Goal: Task Accomplishment & Management: Manage account settings

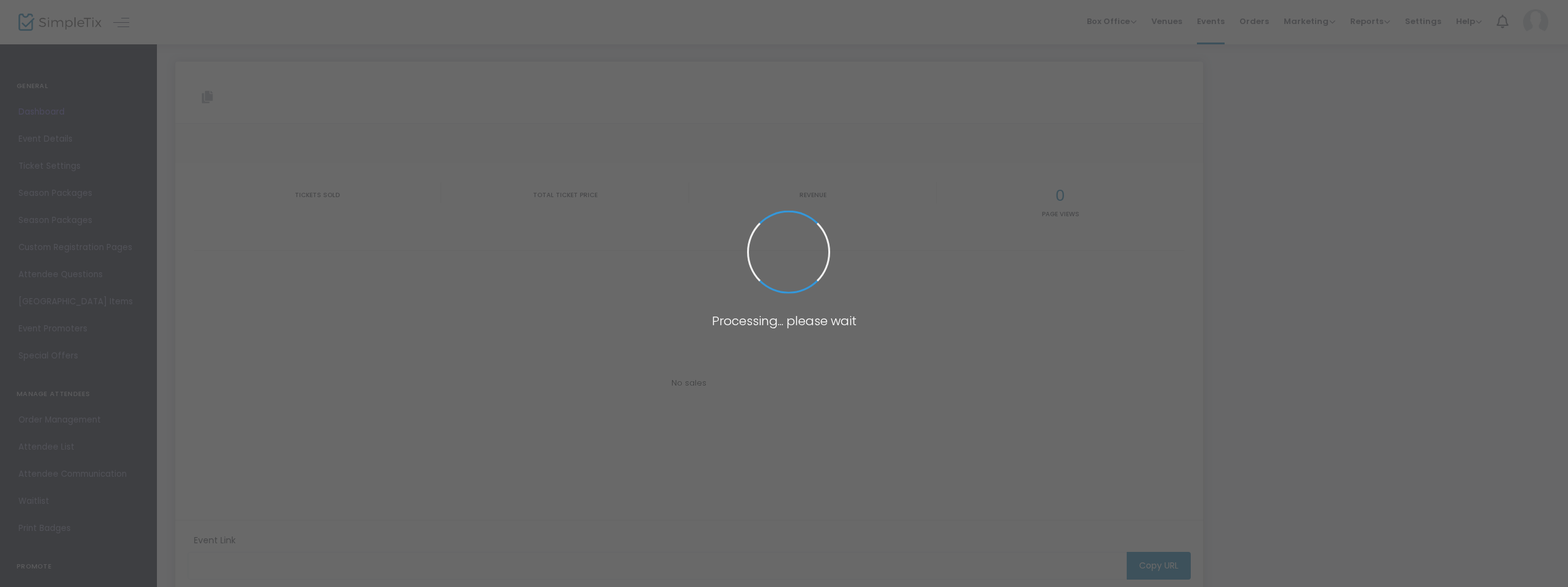
type input "[URL][DOMAIN_NAME][US_STATE]"
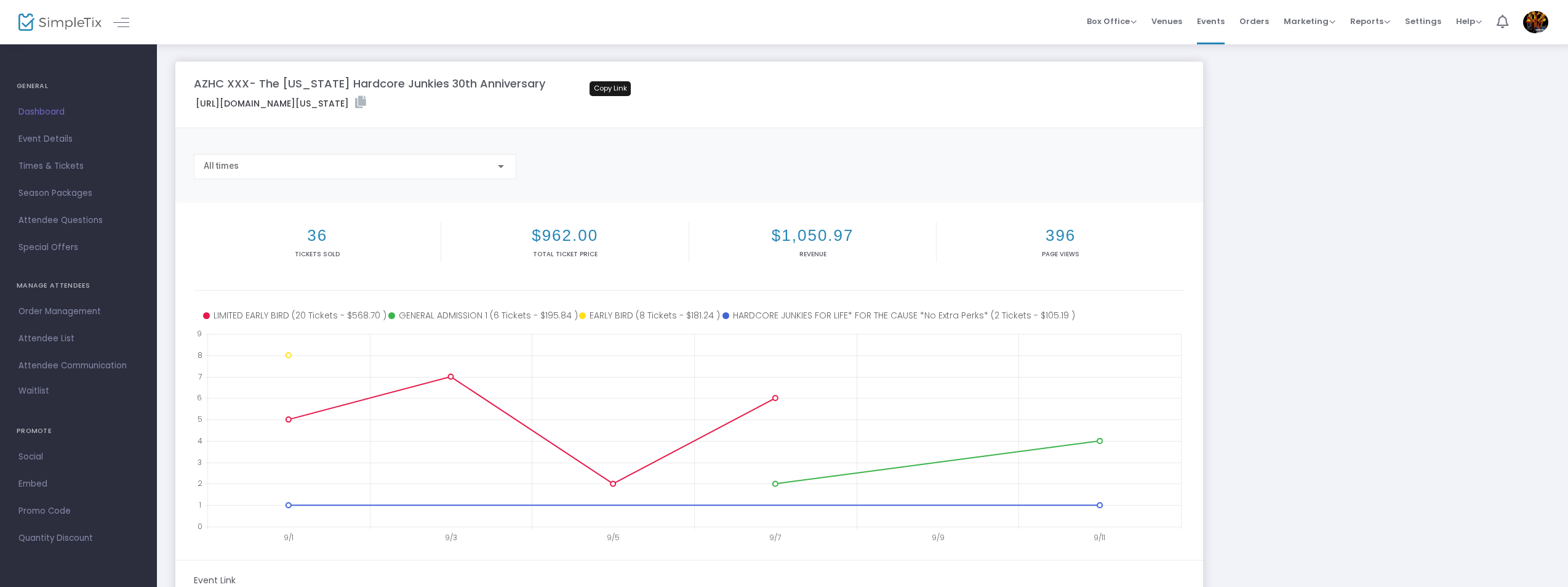
click at [366, 98] on icon at bounding box center [360, 102] width 11 height 12
click at [49, 134] on span "Event Details" at bounding box center [78, 138] width 120 height 16
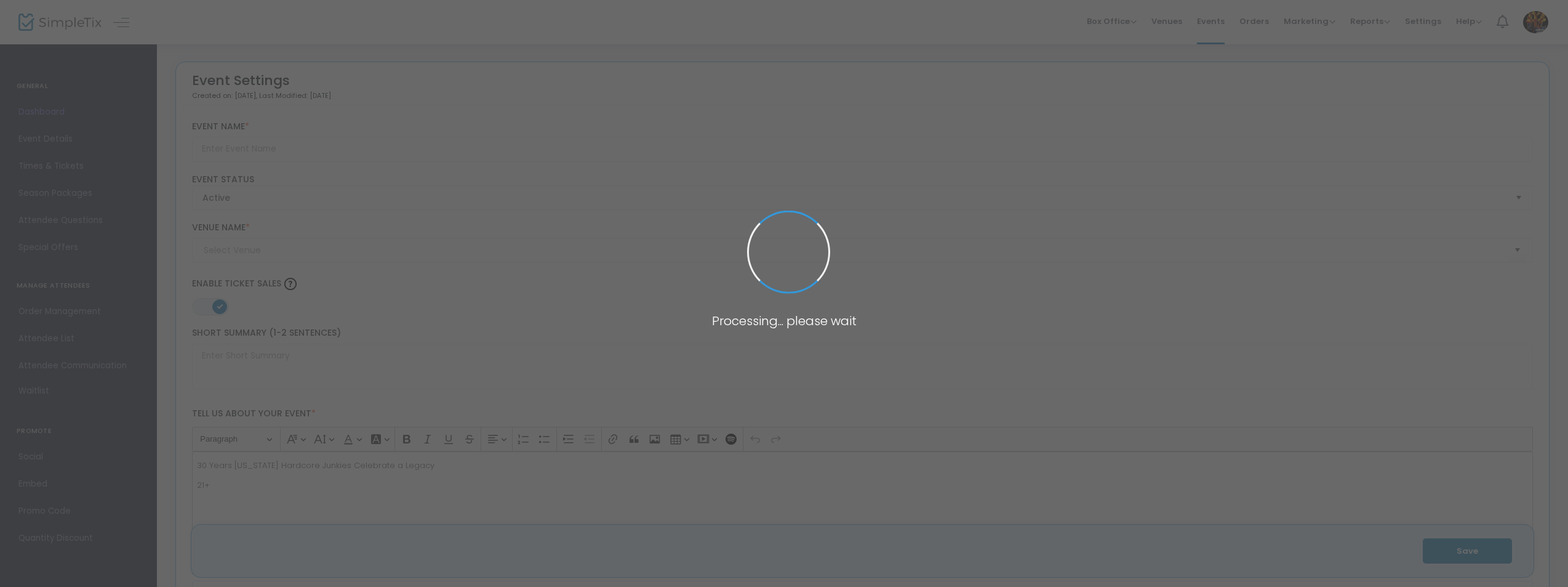
type input "AZHC XXX- The [US_STATE] Hardcore Junkies 30th Anniversary"
type textarea "AZHHC XXX- 30 Years of AZ.HARDCOREJUNKIES"
type input "Buy Tickets"
type input "TBA"
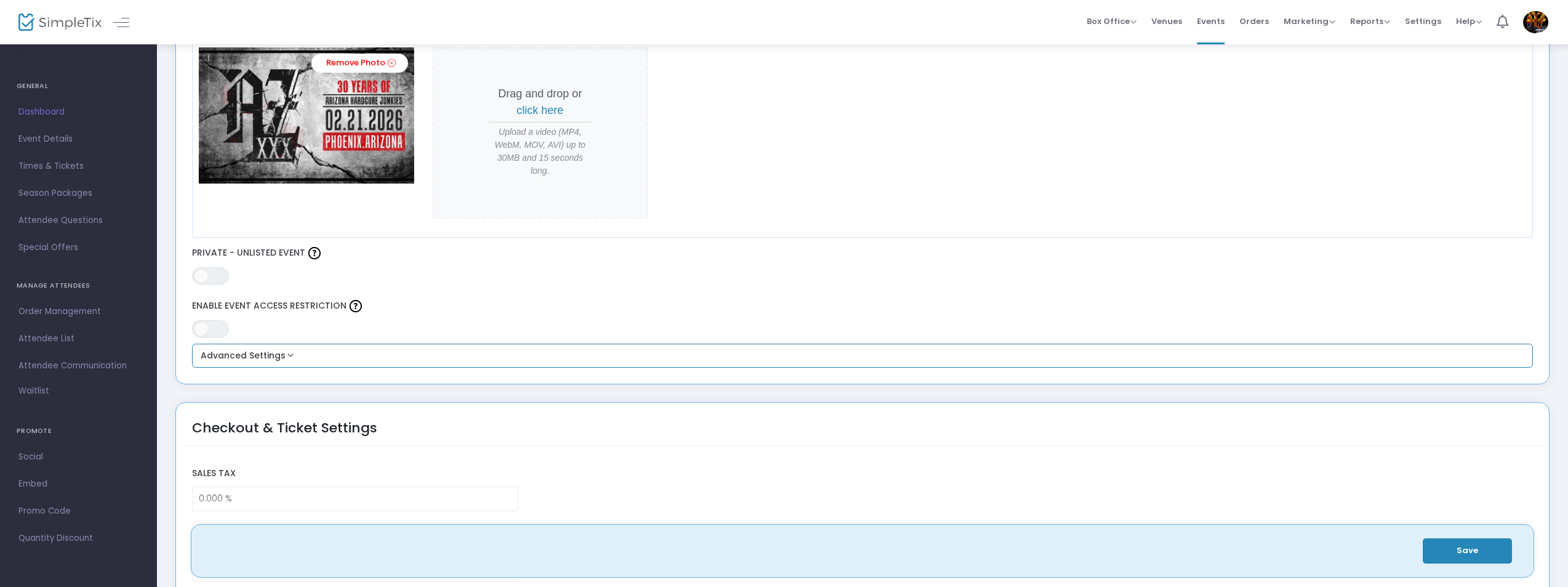
scroll to position [446, 0]
